Goal: Task Accomplishment & Management: Complete application form

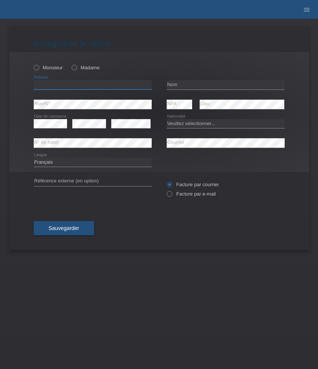
click at [59, 86] on input "text" at bounding box center [93, 84] width 118 height 9
paste input "Eva"
type input "Eva"
click at [70, 64] on icon at bounding box center [70, 64] width 0 height 0
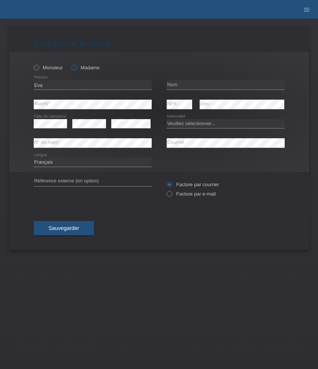
click at [74, 69] on input "Madame" at bounding box center [74, 67] width 5 height 5
radio input "true"
click at [183, 85] on input "text" at bounding box center [226, 84] width 118 height 9
paste input "Duviau"
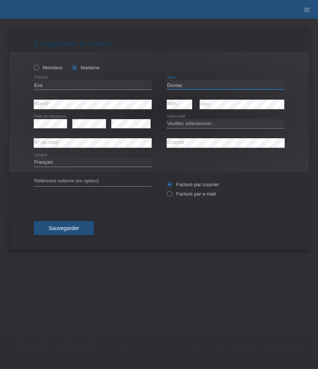
type input "Duviau"
click at [188, 125] on select "Veuillez sélectionner... Suisse Allemagne Autriche Liechtenstein ------------ A…" at bounding box center [226, 123] width 118 height 9
select select "FR"
click at [167, 119] on select "Veuillez sélectionner... Suisse Allemagne Autriche Liechtenstein ------------ A…" at bounding box center [226, 123] width 118 height 9
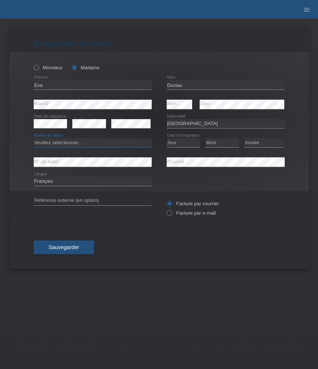
click at [96, 145] on select "Veuillez sélectionner... C B B - Statut de réfugié Autre" at bounding box center [93, 142] width 118 height 9
select select "B"
click at [34, 139] on select "Veuillez sélectionner... C B B - Statut de réfugié Autre" at bounding box center [93, 142] width 118 height 9
click at [187, 142] on select "Jour 01 02 03 04 05 06 07 08 09 10 11" at bounding box center [184, 142] width 34 height 9
select select "29"
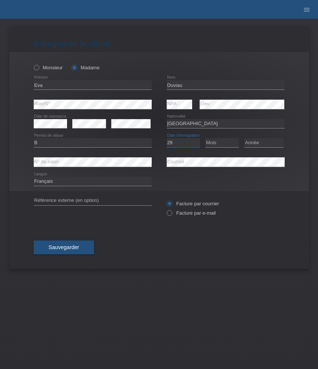
click at [167, 139] on select "Jour 01 02 03 04 05 06 07 08 09 10 11" at bounding box center [184, 142] width 34 height 9
click at [228, 145] on select "Mois 01 02 03 04 05 06 07 08 09 10 11" at bounding box center [222, 142] width 34 height 9
select select "05"
click at [205, 139] on select "Mois 01 02 03 04 05 06 07 08 09 10 11" at bounding box center [222, 142] width 34 height 9
click at [255, 145] on select "Année 2025 2024 2023 2022 2021 2020 2019 2018 2017 2016 2015 2014 2013 2012 201…" at bounding box center [263, 142] width 39 height 9
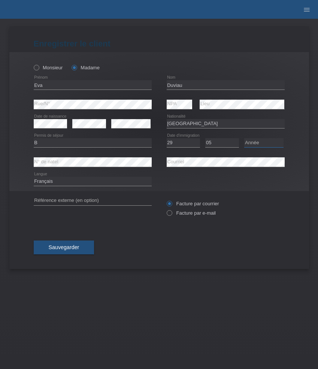
select select "2022"
click at [244, 139] on select "Année 2025 2024 2023 2022 2021 2020 2019 2018 2017 2016 2015 2014 2013 2012 201…" at bounding box center [263, 142] width 39 height 9
click at [192, 216] on label "Facture par e-mail" at bounding box center [191, 213] width 49 height 6
click at [172, 216] on input "Facture par e-mail" at bounding box center [169, 214] width 5 height 9
radio input "true"
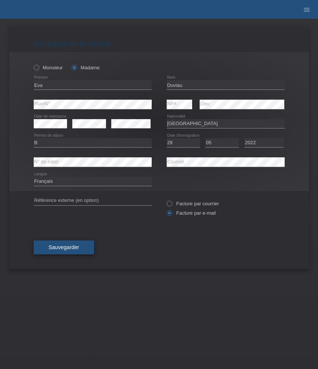
click at [73, 248] on span "Sauvegarder" at bounding box center [64, 247] width 31 height 6
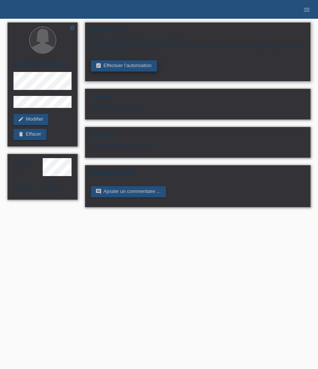
click at [127, 69] on link "assignment_turned_in Effectuer l’autorisation" at bounding box center [124, 65] width 66 height 11
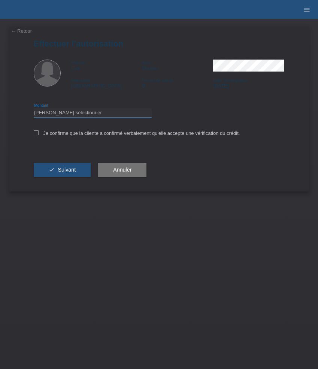
click at [114, 117] on select "Veuillez sélectionner CHF 1.00 - CHF 499.00 CHF 500.00 - CHF 1'999.00 CHF 2'000…" at bounding box center [93, 112] width 118 height 9
select select "3"
click at [34, 109] on select "Veuillez sélectionner CHF 1.00 - CHF 499.00 CHF 500.00 - CHF 1'999.00 CHF 2'000…" at bounding box center [93, 112] width 118 height 9
click at [86, 134] on label "Je confirme que la cliente a confirmé verbalement qu'elle accepte une vérificat…" at bounding box center [137, 133] width 207 height 6
click at [39, 134] on input "Je confirme que la cliente a confirmé verbalement qu'elle accepte une vérificat…" at bounding box center [36, 132] width 5 height 5
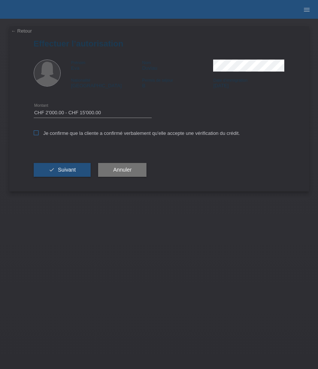
checkbox input "true"
click at [70, 169] on span "Suivant" at bounding box center [67, 170] width 18 height 6
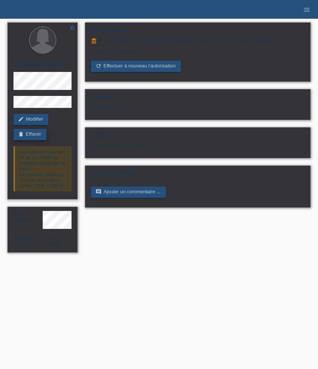
click at [30, 135] on link "delete Effacer" at bounding box center [29, 134] width 33 height 11
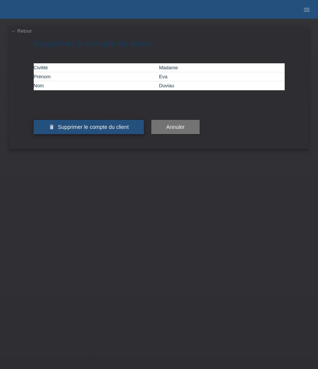
click at [89, 134] on button "delete Supprimer le compte du client" at bounding box center [89, 127] width 110 height 14
